Goal: Find specific page/section: Find specific page/section

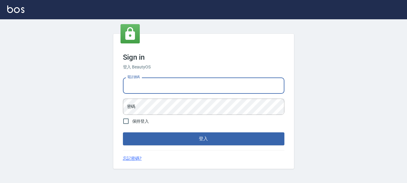
click at [180, 83] on input "電話號碼" at bounding box center [203, 85] width 161 height 16
type input "0928200634"
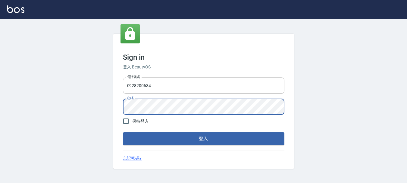
click at [123, 132] on button "登入" at bounding box center [203, 138] width 161 height 13
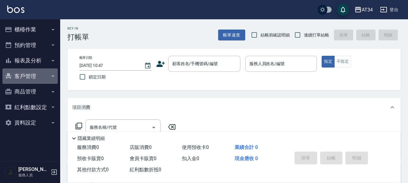
click at [28, 70] on button "客戶管理" at bounding box center [29, 76] width 55 height 16
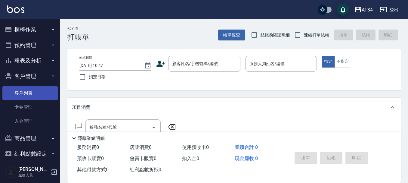
click at [29, 89] on link "客戶列表" at bounding box center [29, 93] width 55 height 14
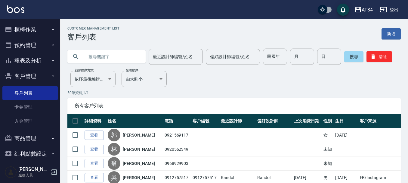
click at [125, 56] on input "text" at bounding box center [112, 56] width 57 height 16
type input "x"
type input "[PERSON_NAME]"
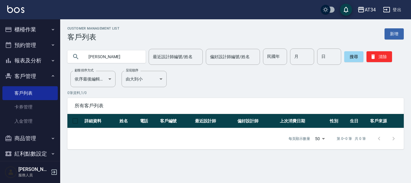
click at [32, 28] on button "櫃檯作業" at bounding box center [29, 30] width 55 height 16
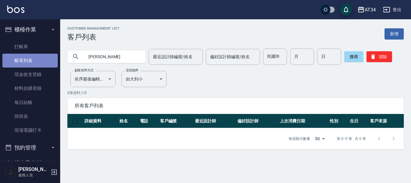
click at [33, 54] on link "帳單列表" at bounding box center [29, 61] width 55 height 14
